Goal: Task Accomplishment & Management: Manage account settings

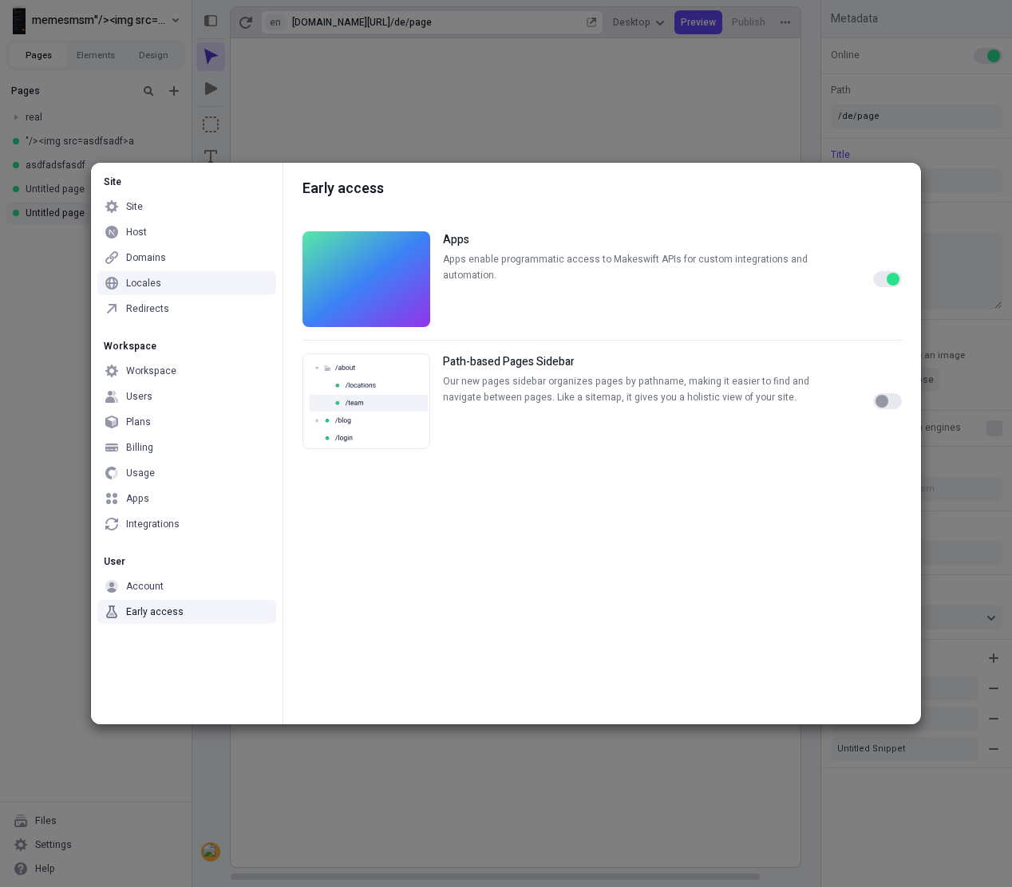
click at [880, 407] on div "button" at bounding box center [881, 401] width 13 height 13
click at [887, 406] on button "button" at bounding box center [887, 401] width 29 height 16
click at [884, 276] on button "button" at bounding box center [887, 279] width 29 height 16
click at [682, 123] on div "Site Site Host Domains Locales Redirects Workspace Workspace Users Plans Billin…" at bounding box center [506, 443] width 1012 height 887
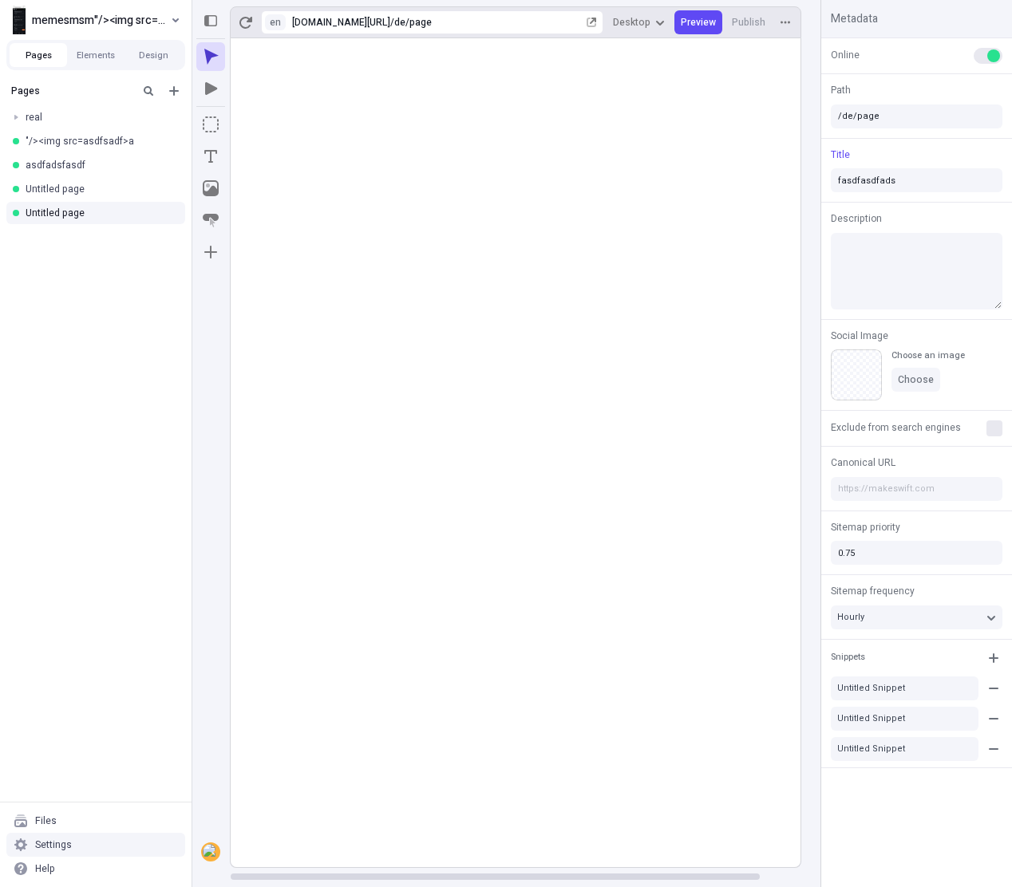
click at [56, 844] on div "Settings" at bounding box center [53, 845] width 37 height 13
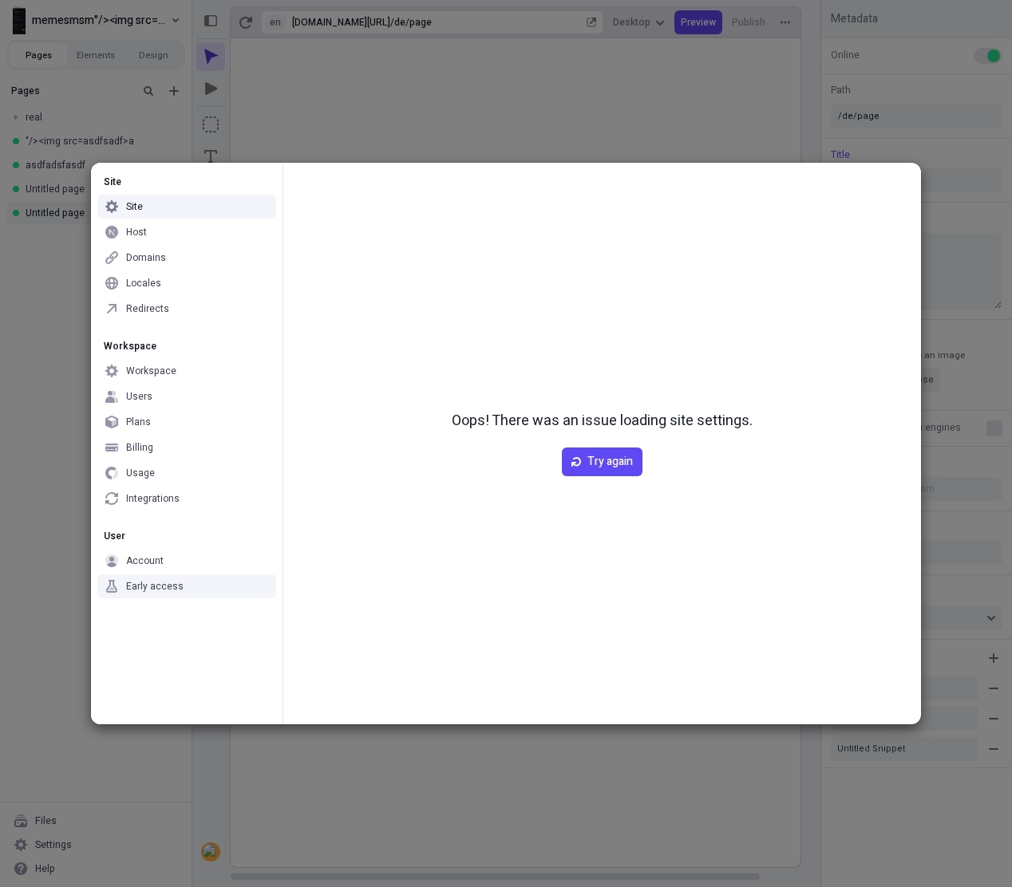
click at [157, 582] on div "Early access" at bounding box center [154, 586] width 57 height 13
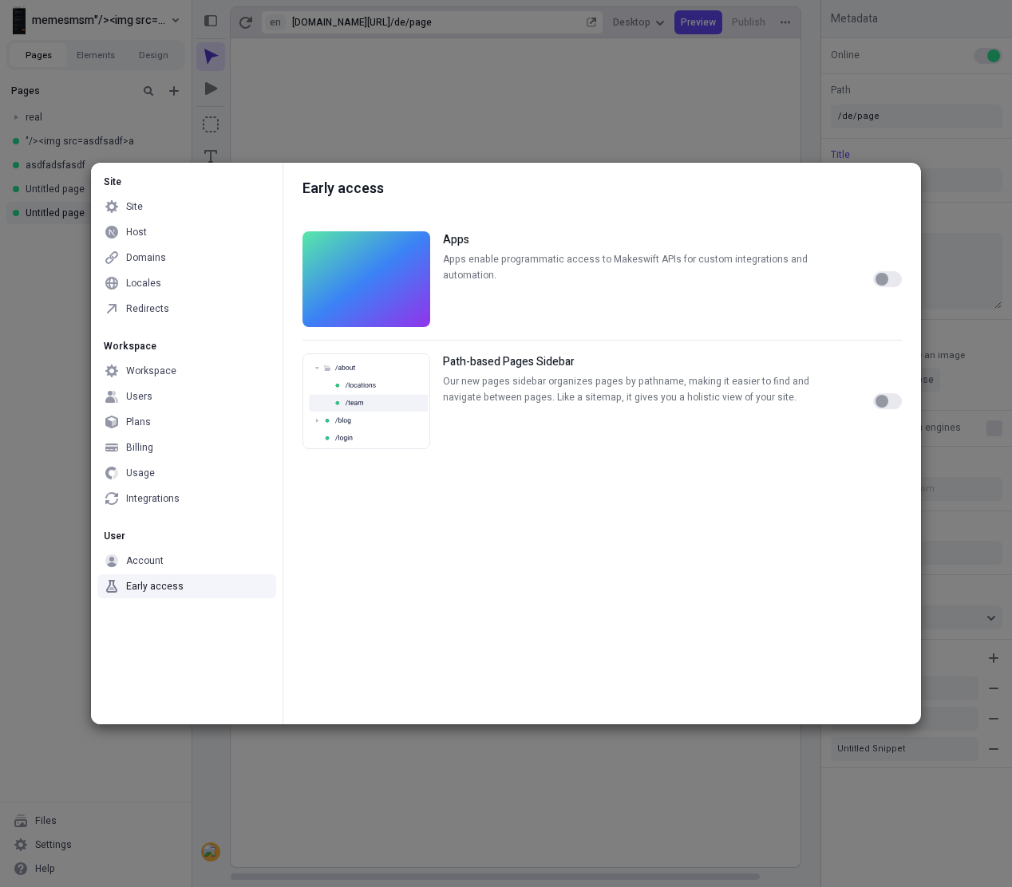
click at [157, 582] on div "Early access" at bounding box center [154, 586] width 57 height 13
click at [156, 556] on div "Account" at bounding box center [145, 561] width 38 height 13
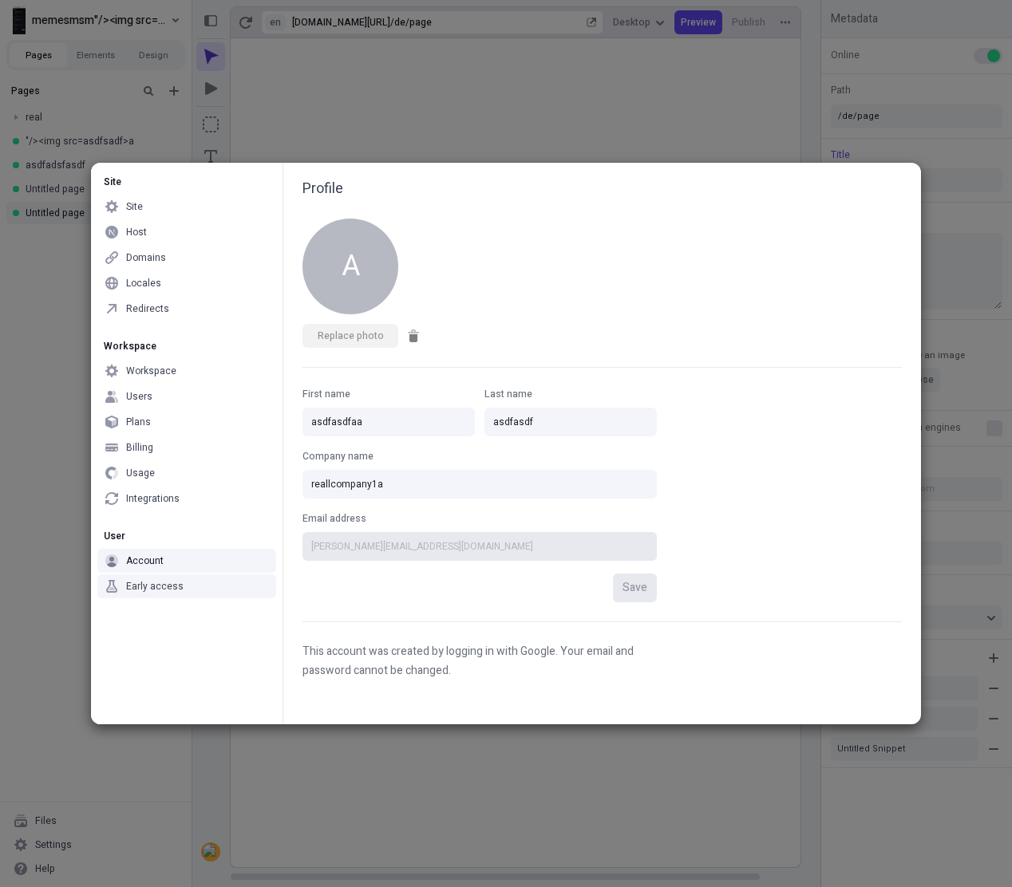
click at [160, 591] on div "Early access" at bounding box center [154, 586] width 57 height 13
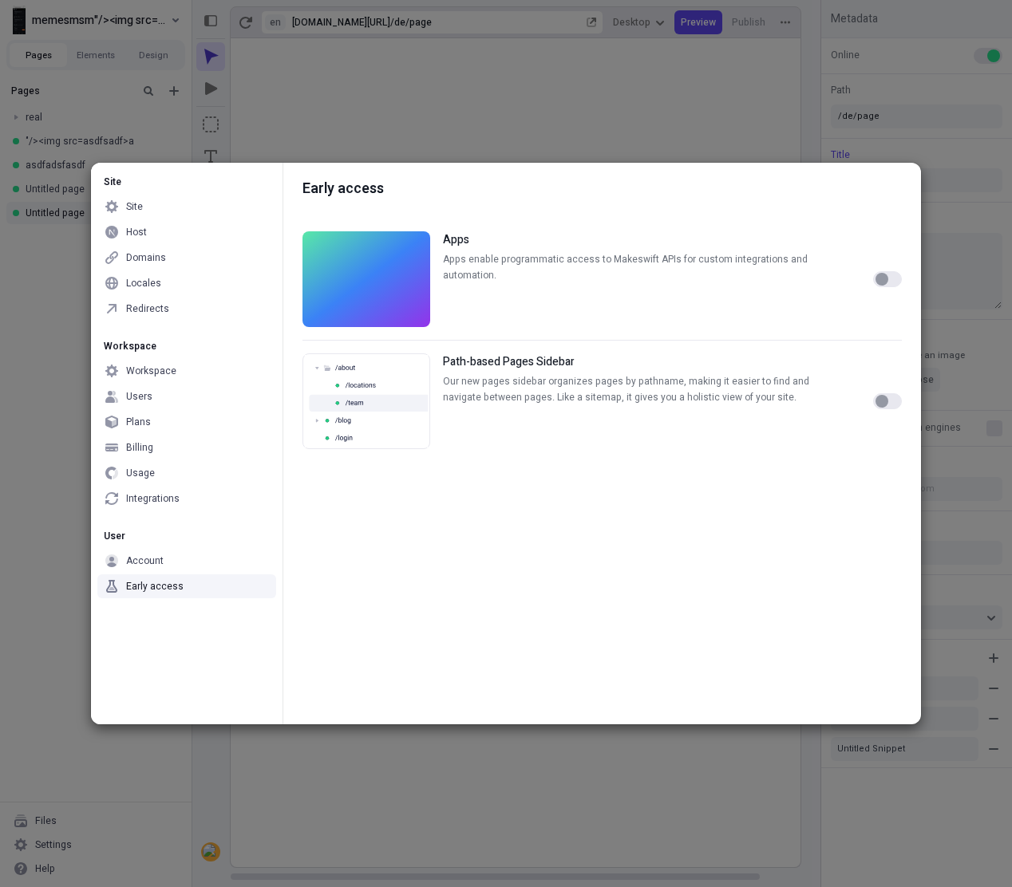
click at [879, 401] on div "button" at bounding box center [881, 401] width 13 height 13
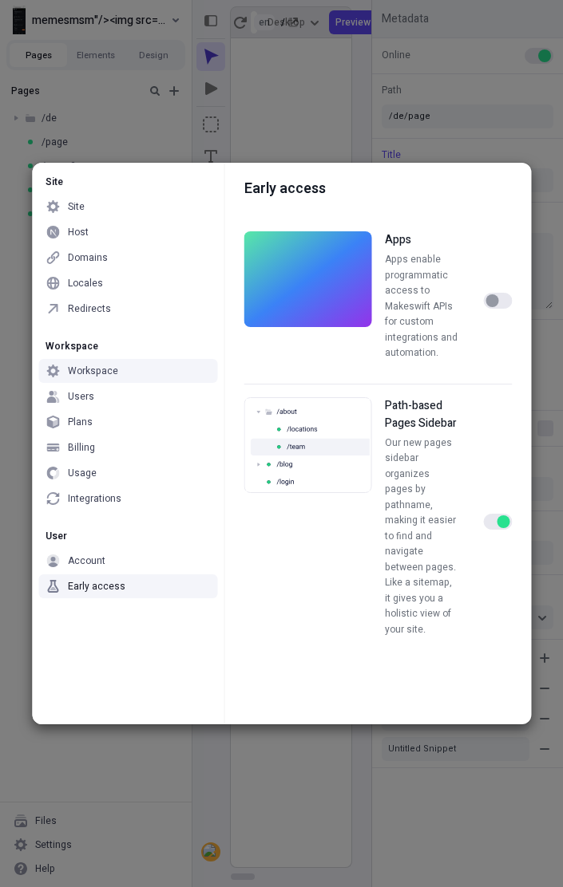
click at [495, 514] on button "button" at bounding box center [497, 522] width 29 height 16
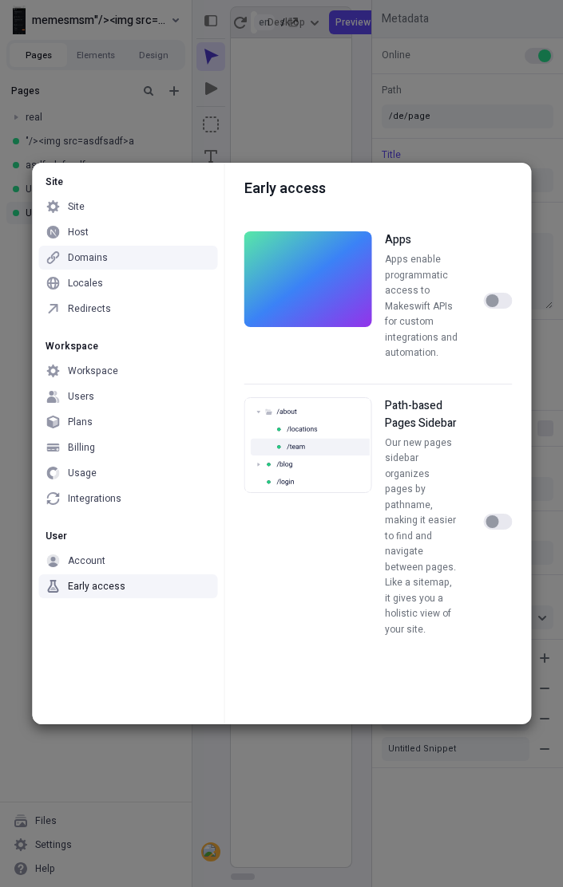
click at [490, 516] on div "button" at bounding box center [491, 522] width 13 height 13
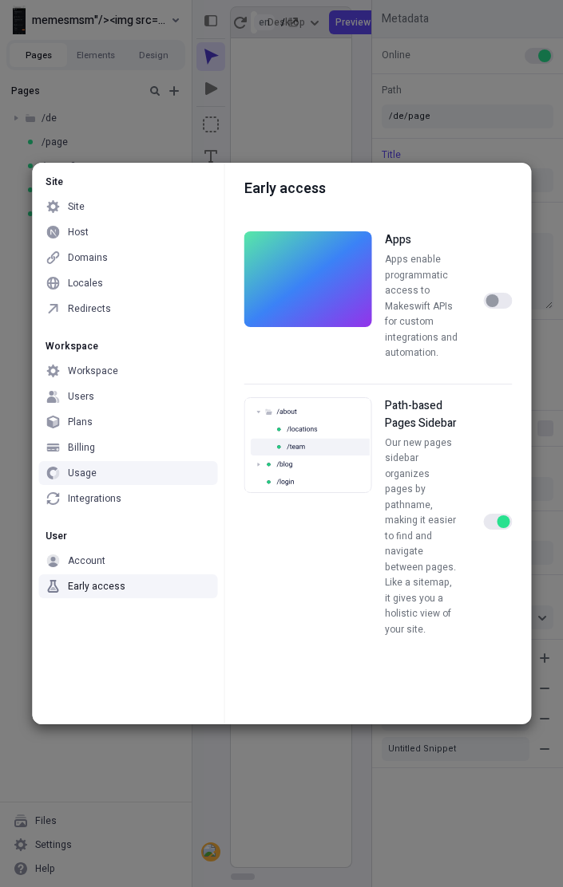
click at [497, 516] on div "button" at bounding box center [502, 522] width 13 height 13
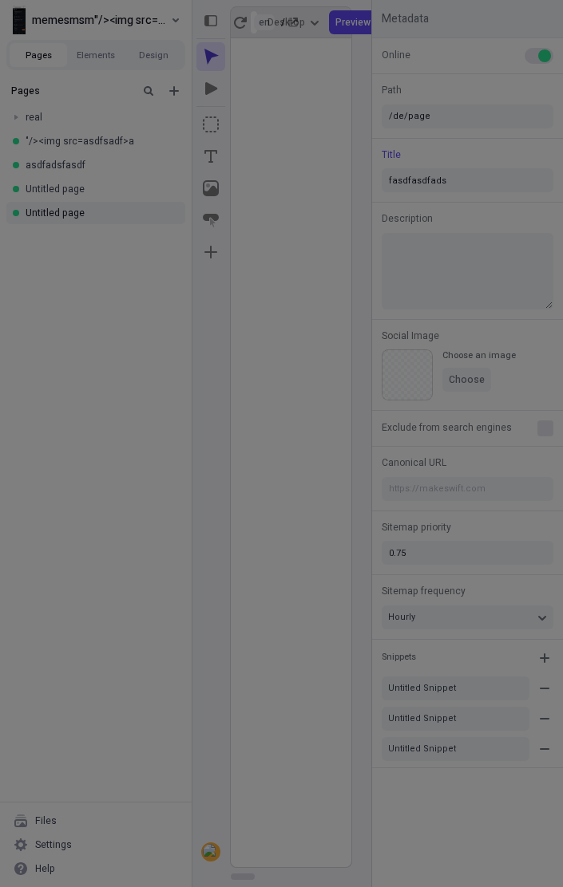
click at [428, 52] on div "Site Site Host Domains Locales Redirects Workspace Workspace Users Plans Billin…" at bounding box center [281, 443] width 563 height 887
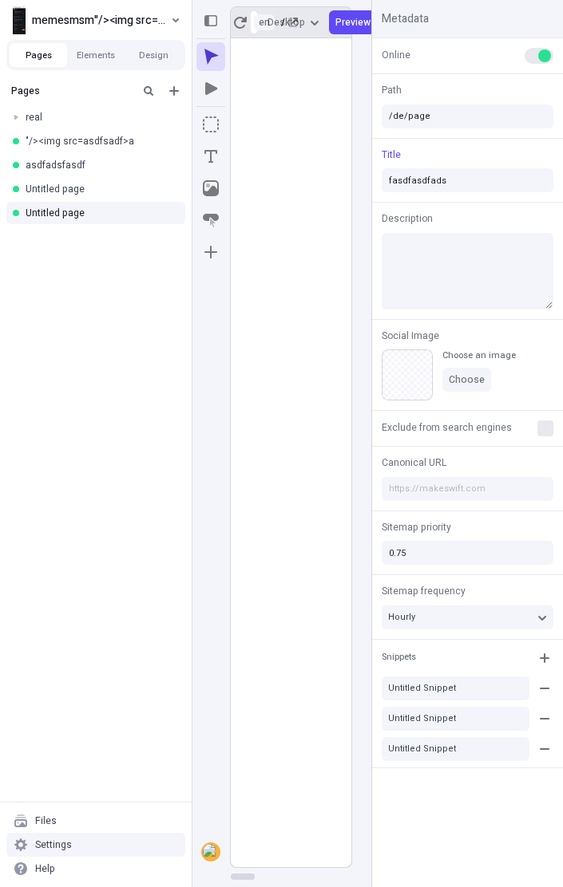
click at [110, 841] on div "Settings" at bounding box center [95, 845] width 179 height 24
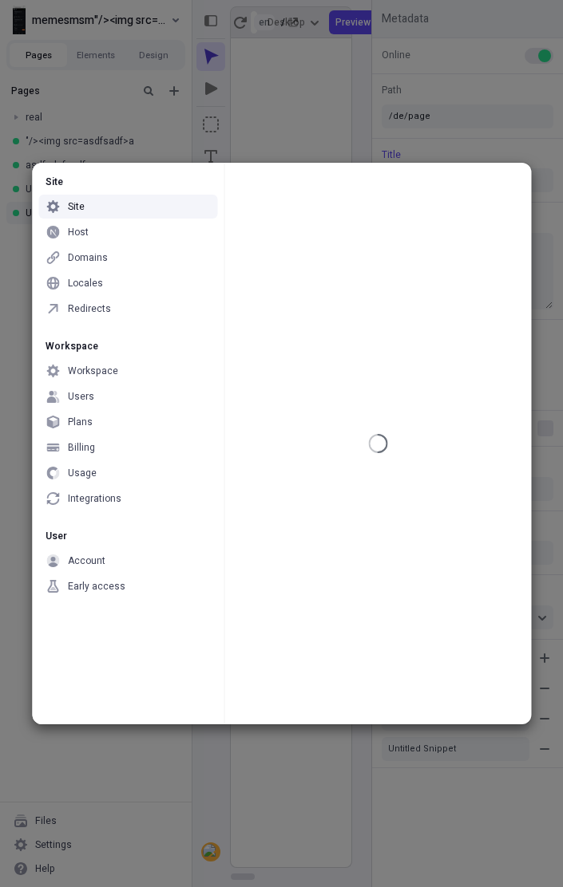
click at [135, 592] on div "Early access" at bounding box center [127, 587] width 179 height 24
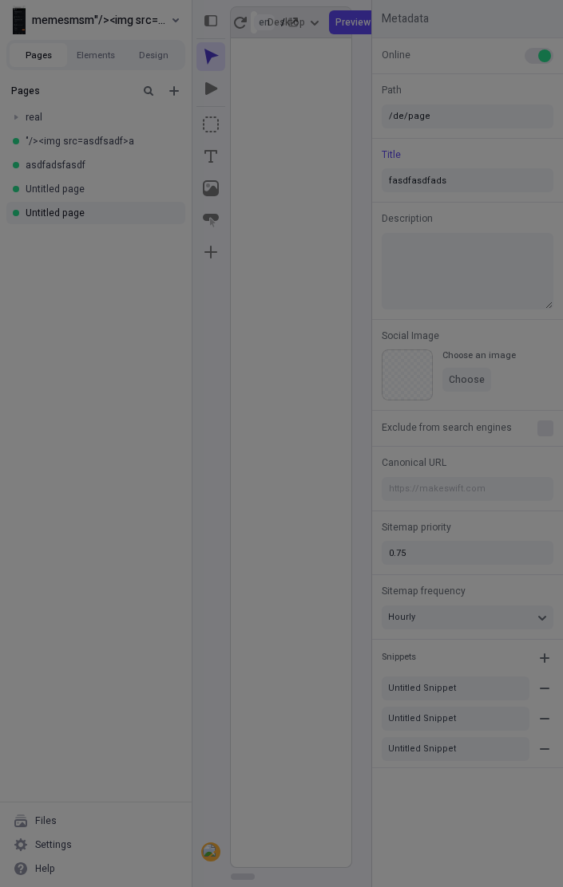
click at [112, 142] on div "Site Site Host Domains Locales Redirects Workspace Workspace Users Plans Billin…" at bounding box center [281, 443] width 563 height 887
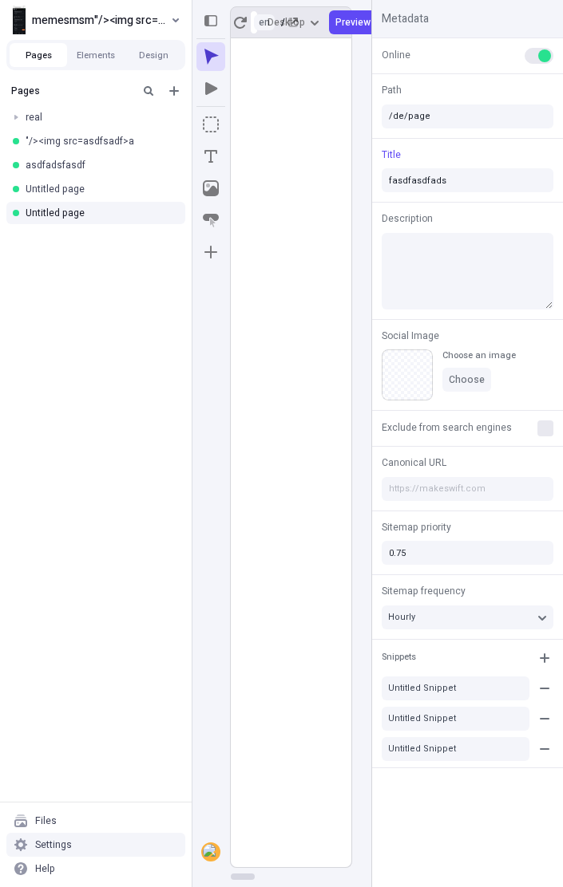
click at [72, 846] on div "Settings" at bounding box center [95, 845] width 179 height 24
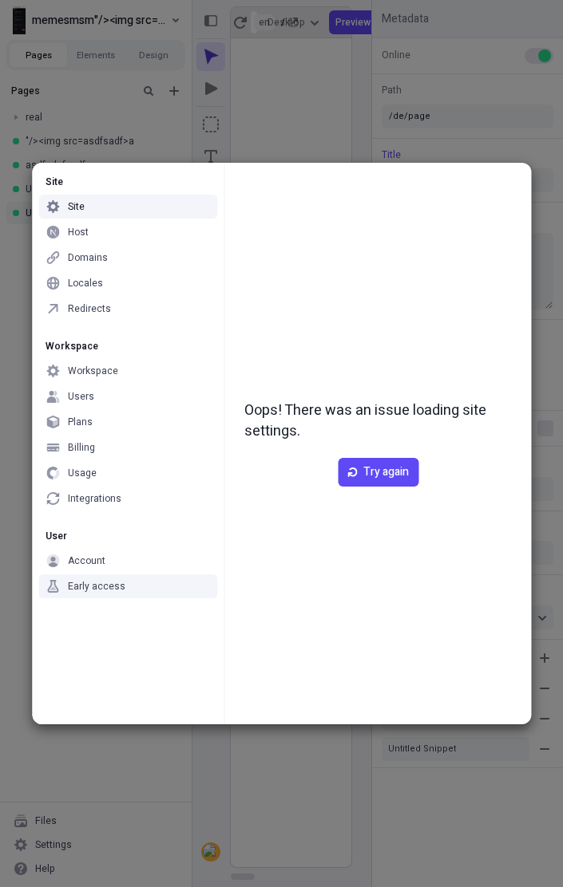
click at [147, 583] on div "Early access" at bounding box center [127, 587] width 179 height 24
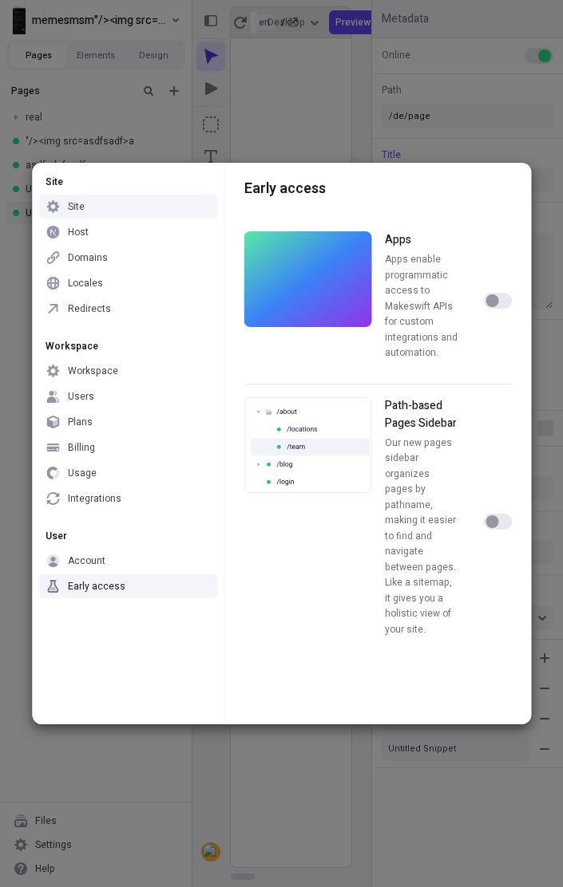
click at [120, 47] on div "Site Site Host Domains Locales Redirects Workspace Workspace Users Plans Billin…" at bounding box center [281, 443] width 563 height 887
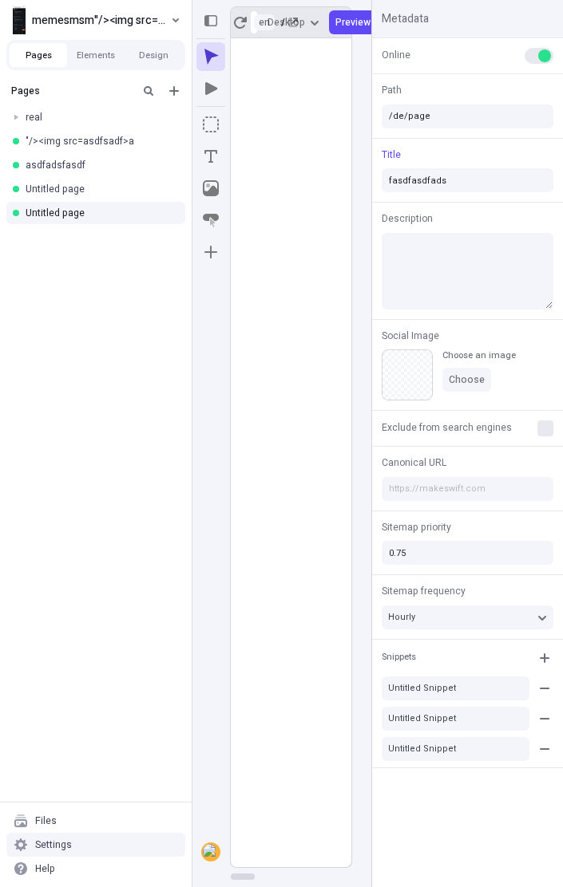
click at [97, 849] on div "Settings" at bounding box center [95, 845] width 179 height 24
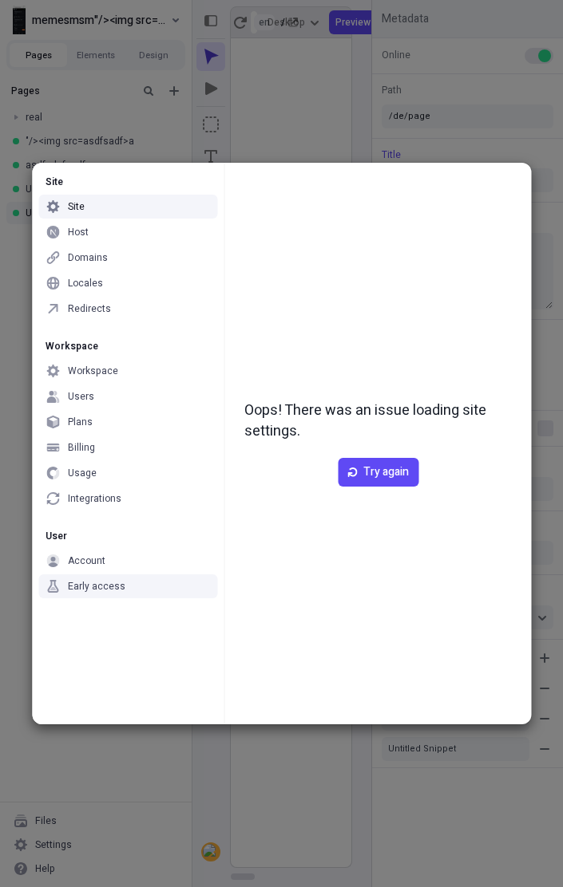
click at [192, 595] on div "Early access" at bounding box center [127, 587] width 179 height 24
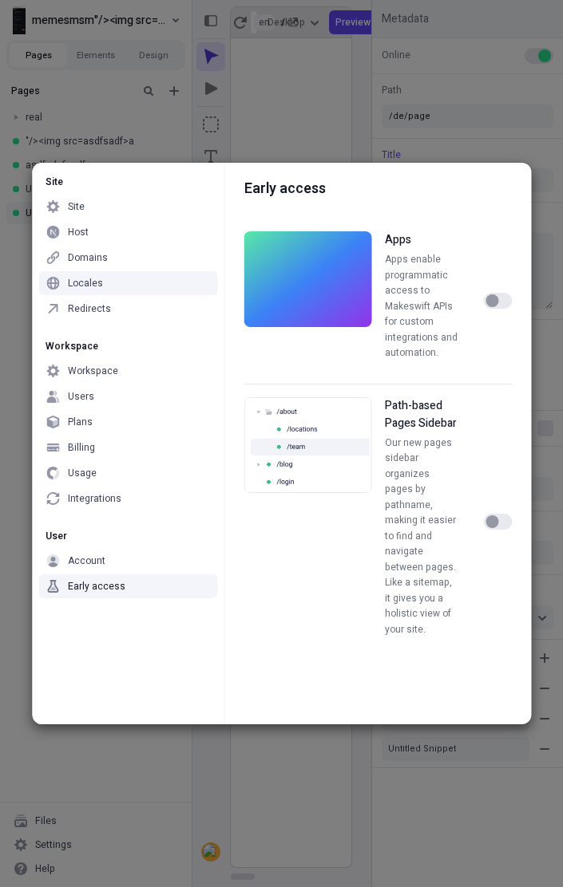
click at [496, 516] on div "button" at bounding box center [491, 522] width 13 height 13
click at [496, 516] on button "button" at bounding box center [497, 522] width 29 height 16
click at [492, 518] on div "button" at bounding box center [491, 522] width 13 height 13
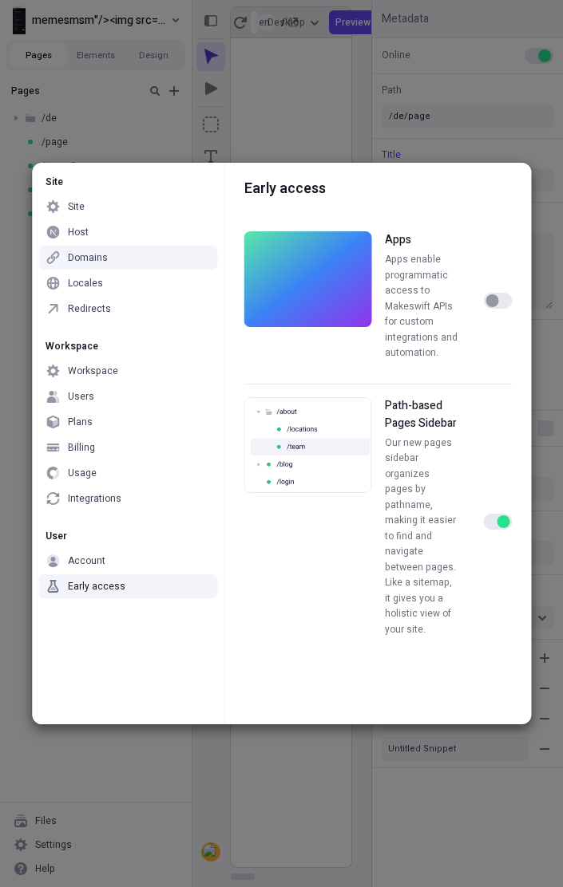
click at [501, 516] on div "button" at bounding box center [502, 522] width 13 height 13
click at [500, 516] on button "button" at bounding box center [497, 522] width 29 height 16
click at [500, 516] on div "button" at bounding box center [502, 522] width 13 height 13
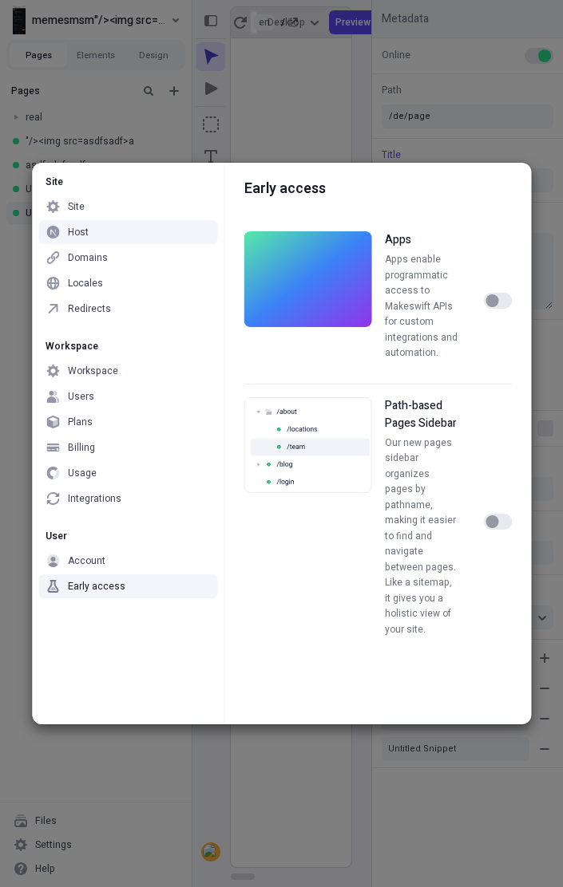
click at [499, 519] on button "button" at bounding box center [497, 522] width 29 height 16
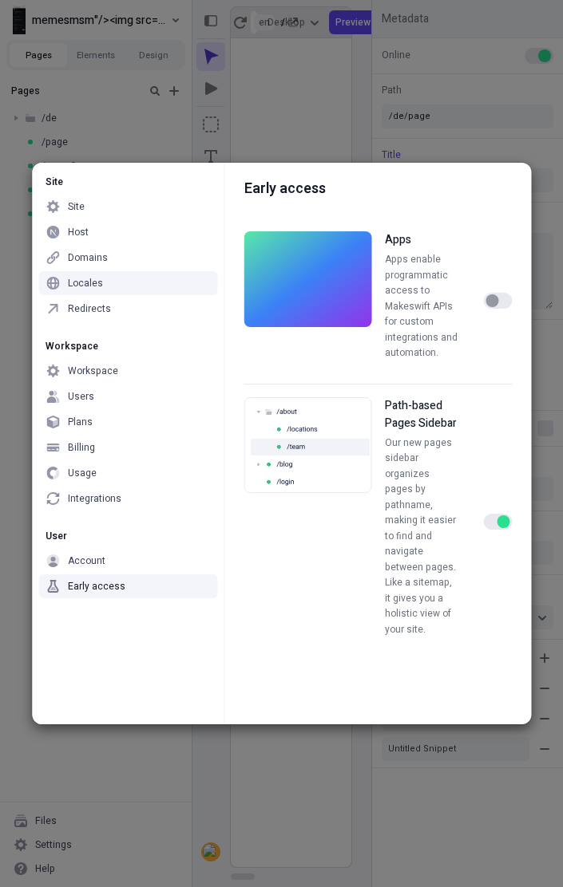
click at [201, 124] on div "Site Site Host Domains Locales Redirects Workspace Workspace Users Plans Billin…" at bounding box center [281, 443] width 563 height 887
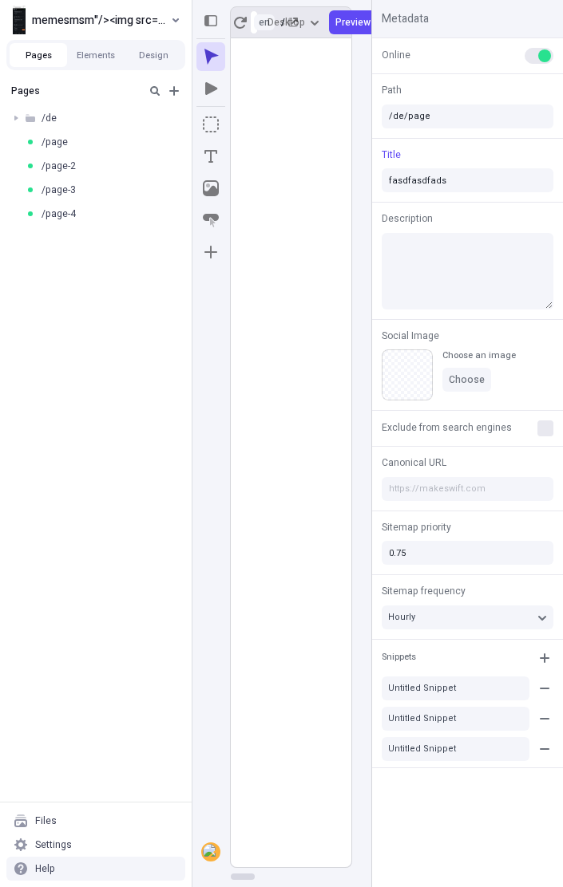
click at [65, 848] on div "Settings" at bounding box center [53, 845] width 37 height 13
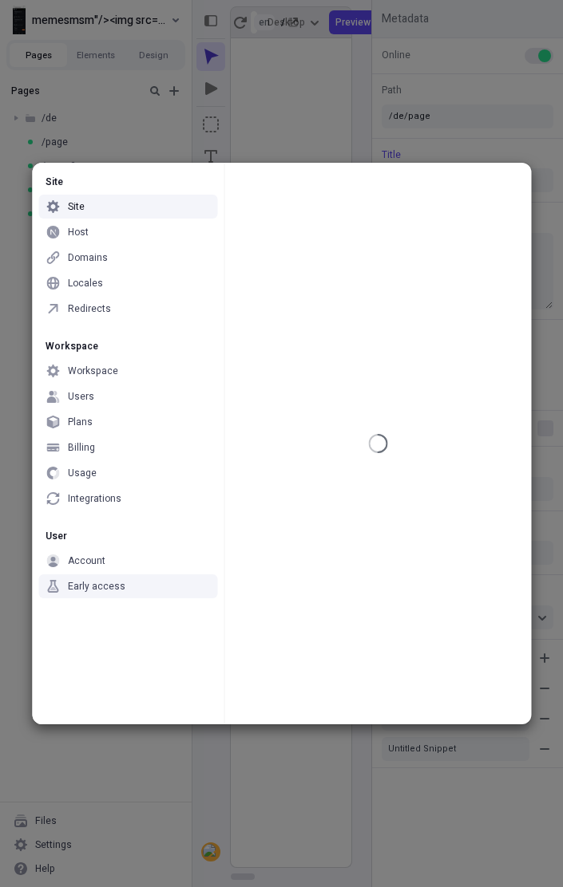
click at [132, 587] on div "Early access" at bounding box center [127, 587] width 179 height 24
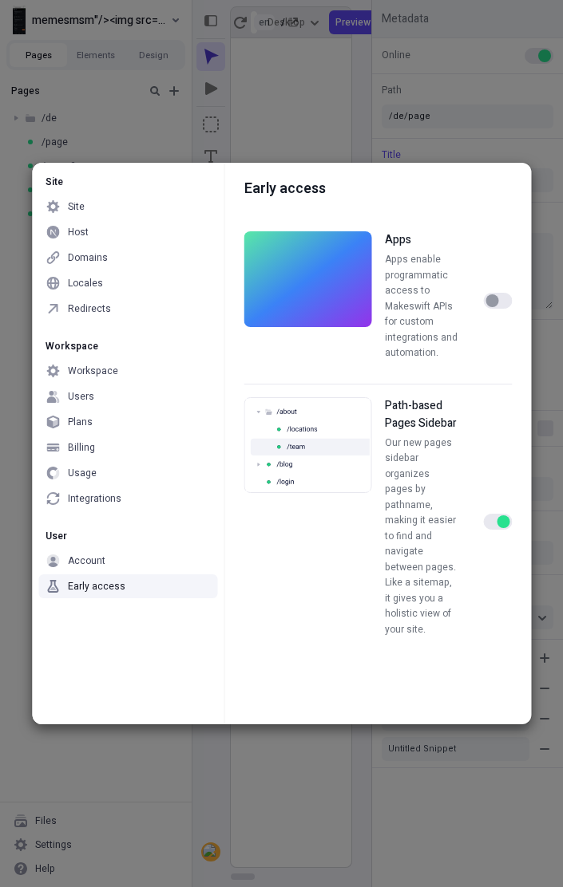
click at [496, 516] on div "button" at bounding box center [502, 522] width 13 height 13
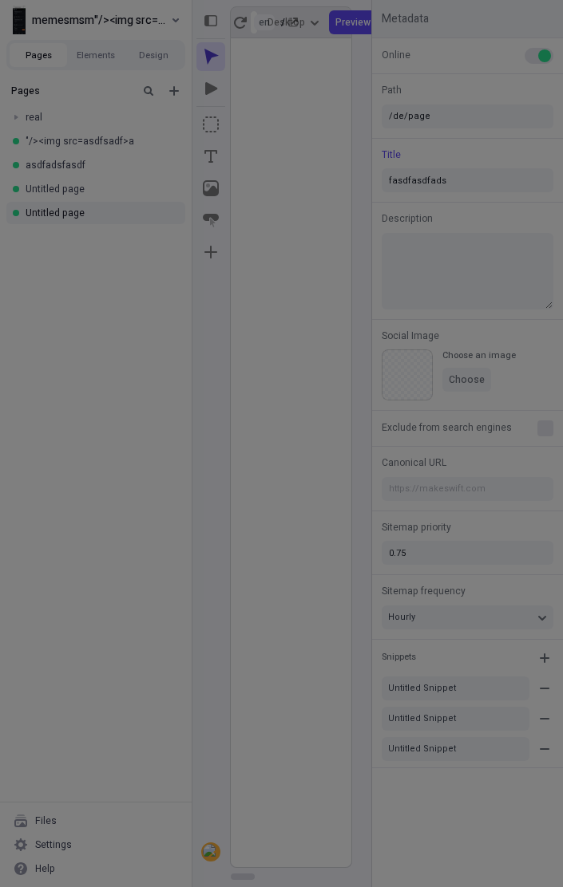
click at [362, 151] on div "Site Site Host Domains Locales Redirects Workspace Workspace Users Plans Billin…" at bounding box center [281, 443] width 563 height 887
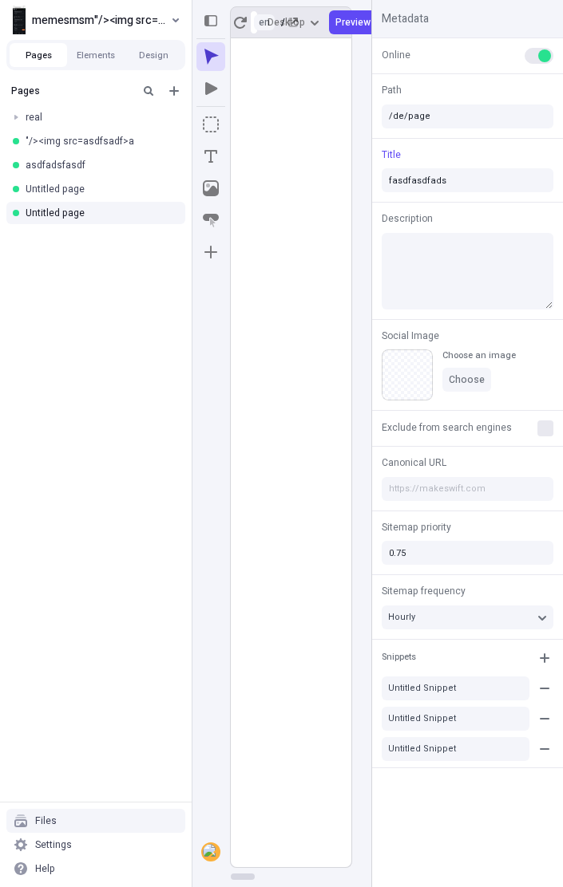
click at [121, 847] on div "Settings" at bounding box center [95, 845] width 179 height 24
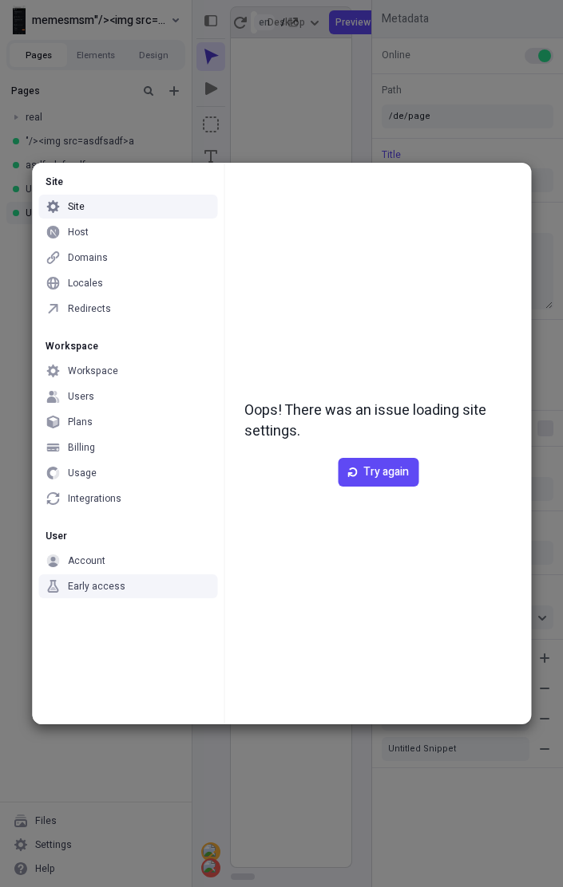
click at [120, 592] on div "Early access" at bounding box center [95, 586] width 57 height 13
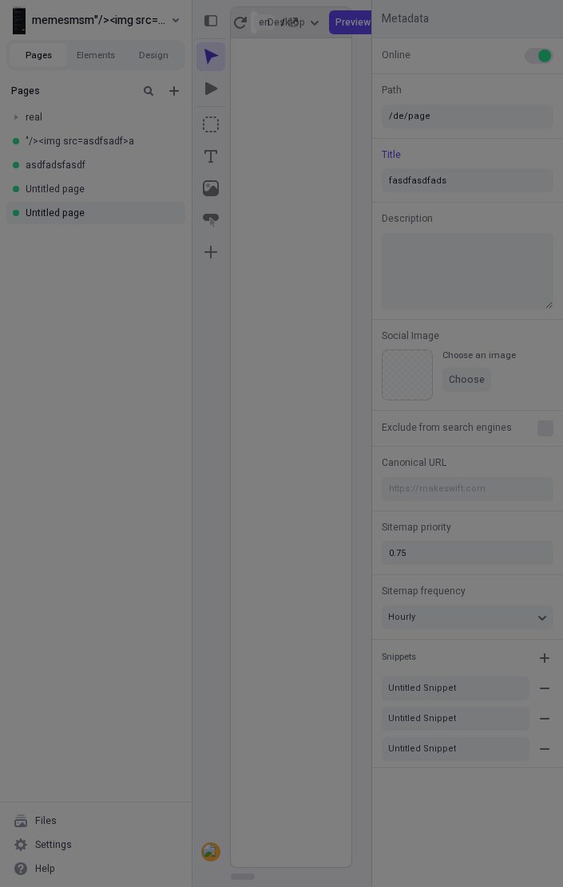
click at [372, 76] on div "Site Site Host Domains Locales Redirects Workspace Workspace Users Plans Billin…" at bounding box center [281, 443] width 563 height 887
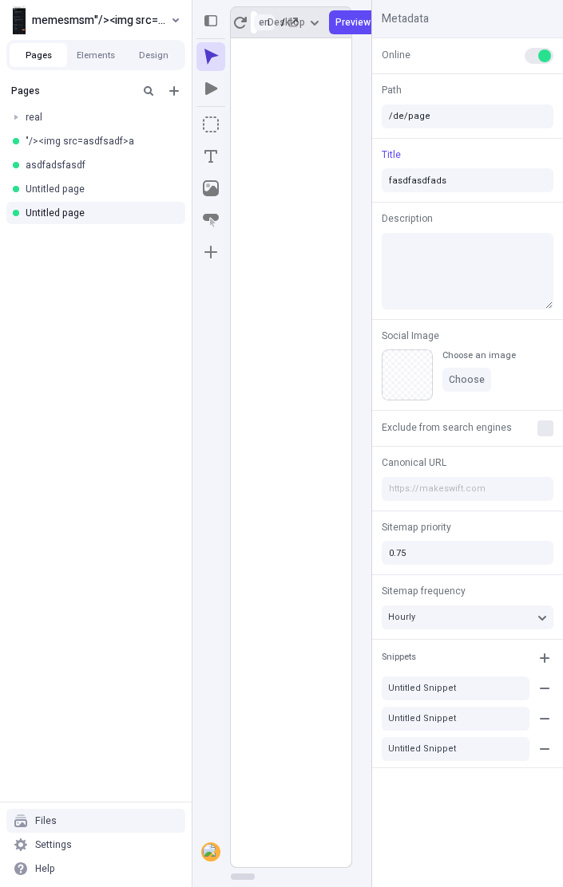
click at [106, 840] on div "Settings" at bounding box center [95, 845] width 179 height 24
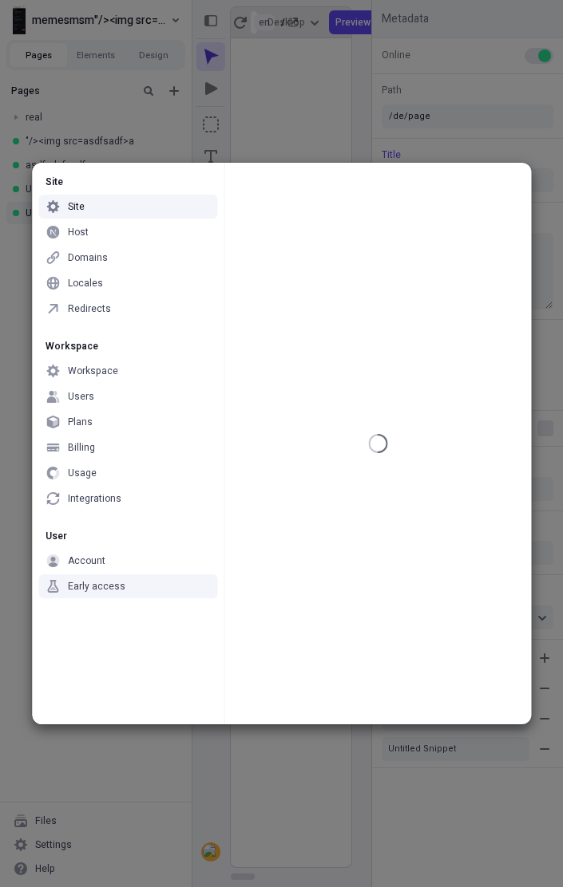
click at [170, 575] on div "Early access" at bounding box center [127, 587] width 179 height 24
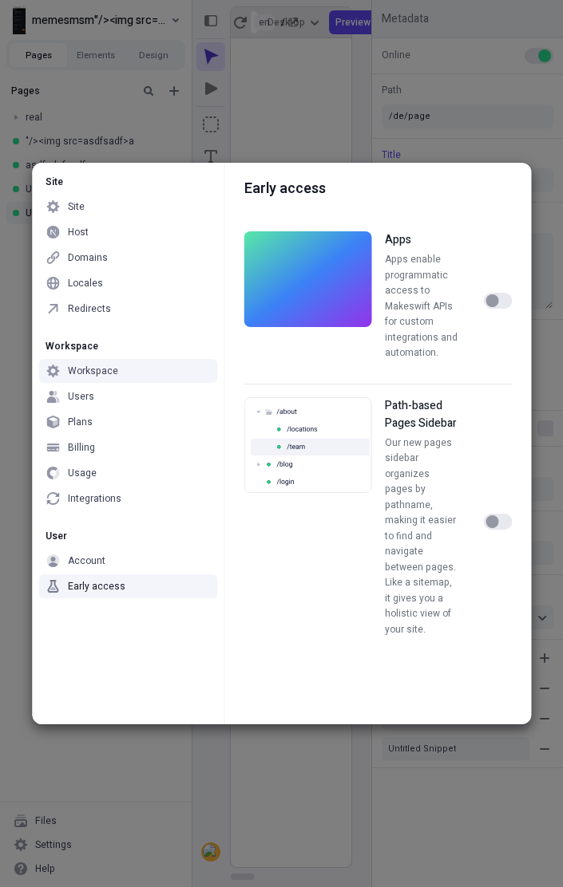
click at [224, 137] on div "Site Site Host Domains Locales Redirects Workspace Workspace Users Plans Billin…" at bounding box center [281, 443] width 563 height 887
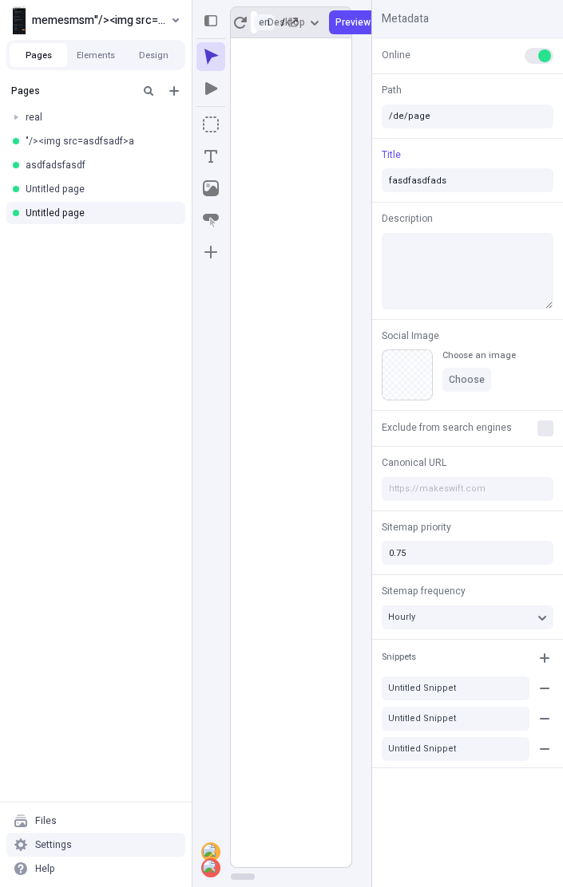
click at [87, 849] on div "Settings" at bounding box center [95, 845] width 179 height 24
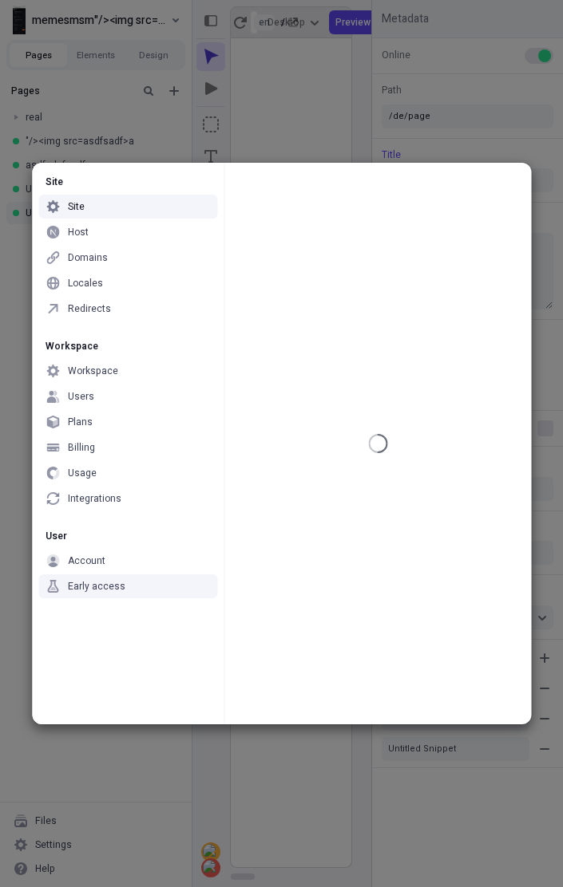
click at [140, 587] on div "Early access" at bounding box center [127, 587] width 179 height 24
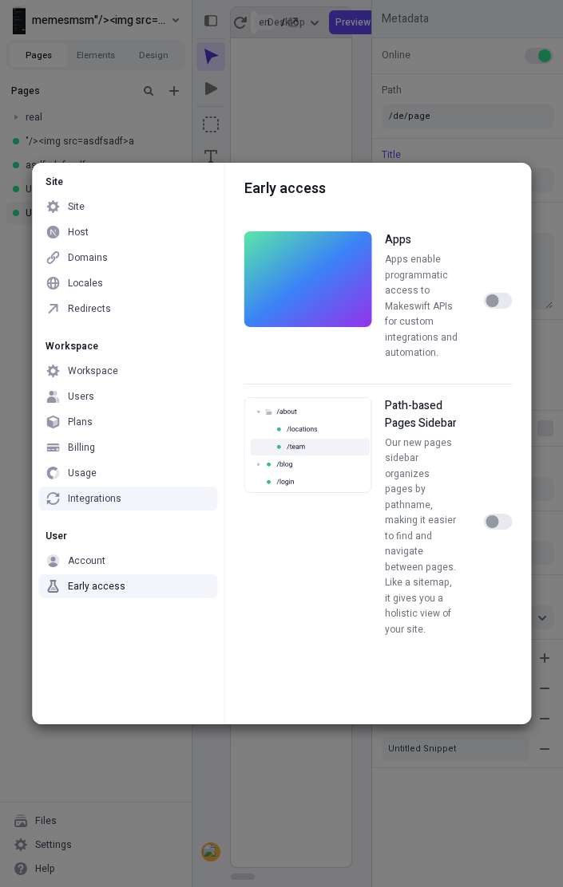
click at [109, 490] on div "Integrations" at bounding box center [127, 499] width 179 height 24
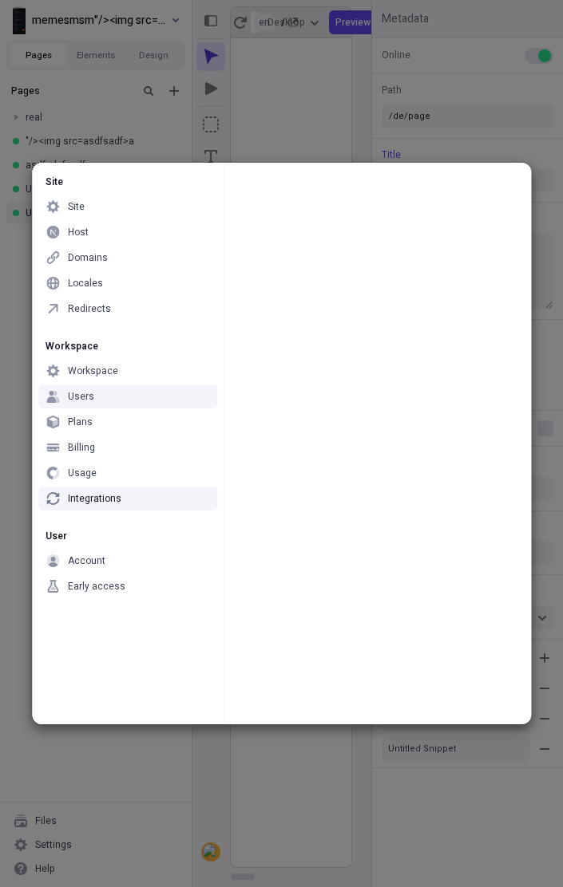
click at [131, 401] on div "Users" at bounding box center [127, 397] width 179 height 24
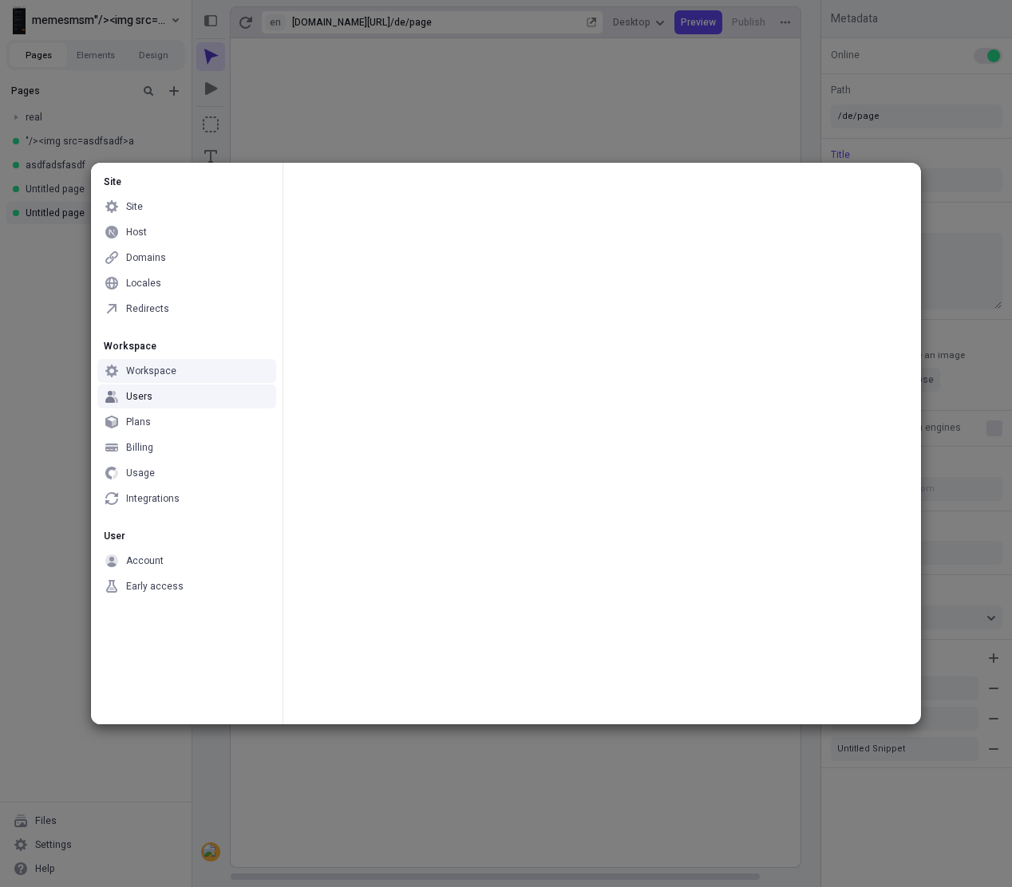
click at [208, 377] on div "Workspace" at bounding box center [186, 371] width 179 height 24
click at [205, 397] on div "Users" at bounding box center [186, 397] width 179 height 24
click at [269, 124] on div "Site Site Host Domains Locales Redirects Workspace Workspace Users Plans Billin…" at bounding box center [506, 443] width 1012 height 887
